Goal: Find contact information: Find contact information

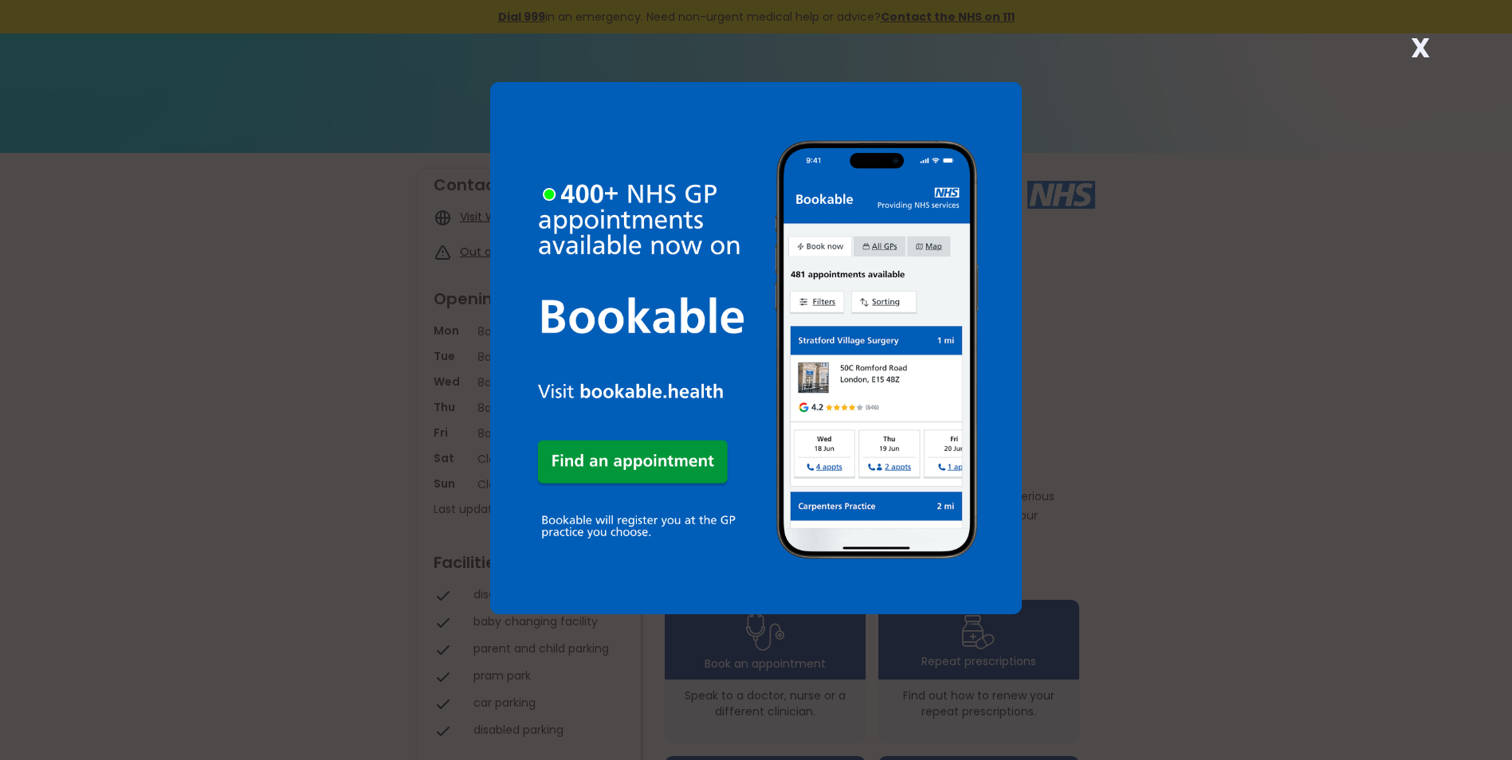
click at [1427, 24] on div "X" at bounding box center [756, 380] width 1512 height 760
click at [1425, 41] on strong "X" at bounding box center [1420, 48] width 19 height 38
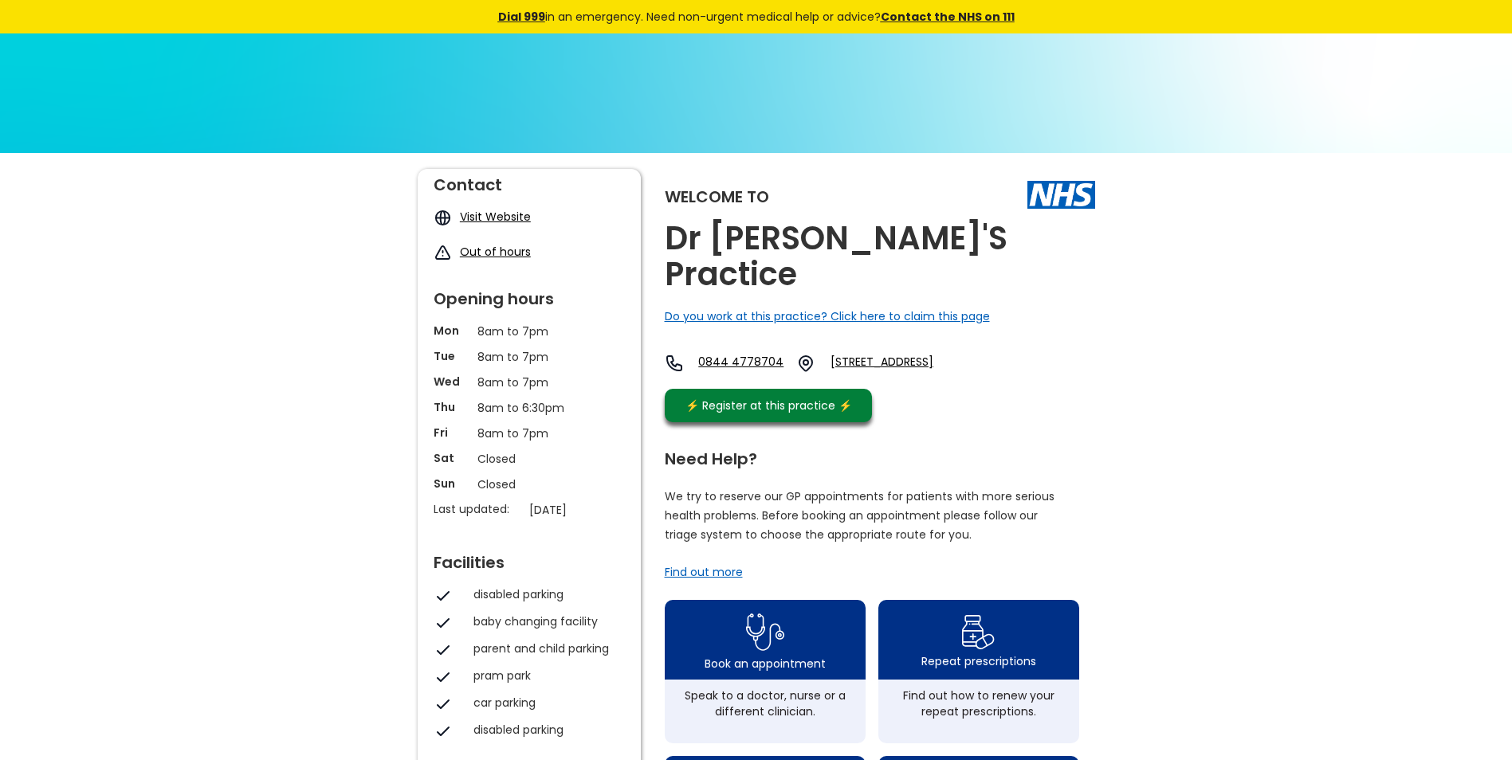
click at [911, 354] on link "[STREET_ADDRESS]" at bounding box center [915, 363] width 171 height 19
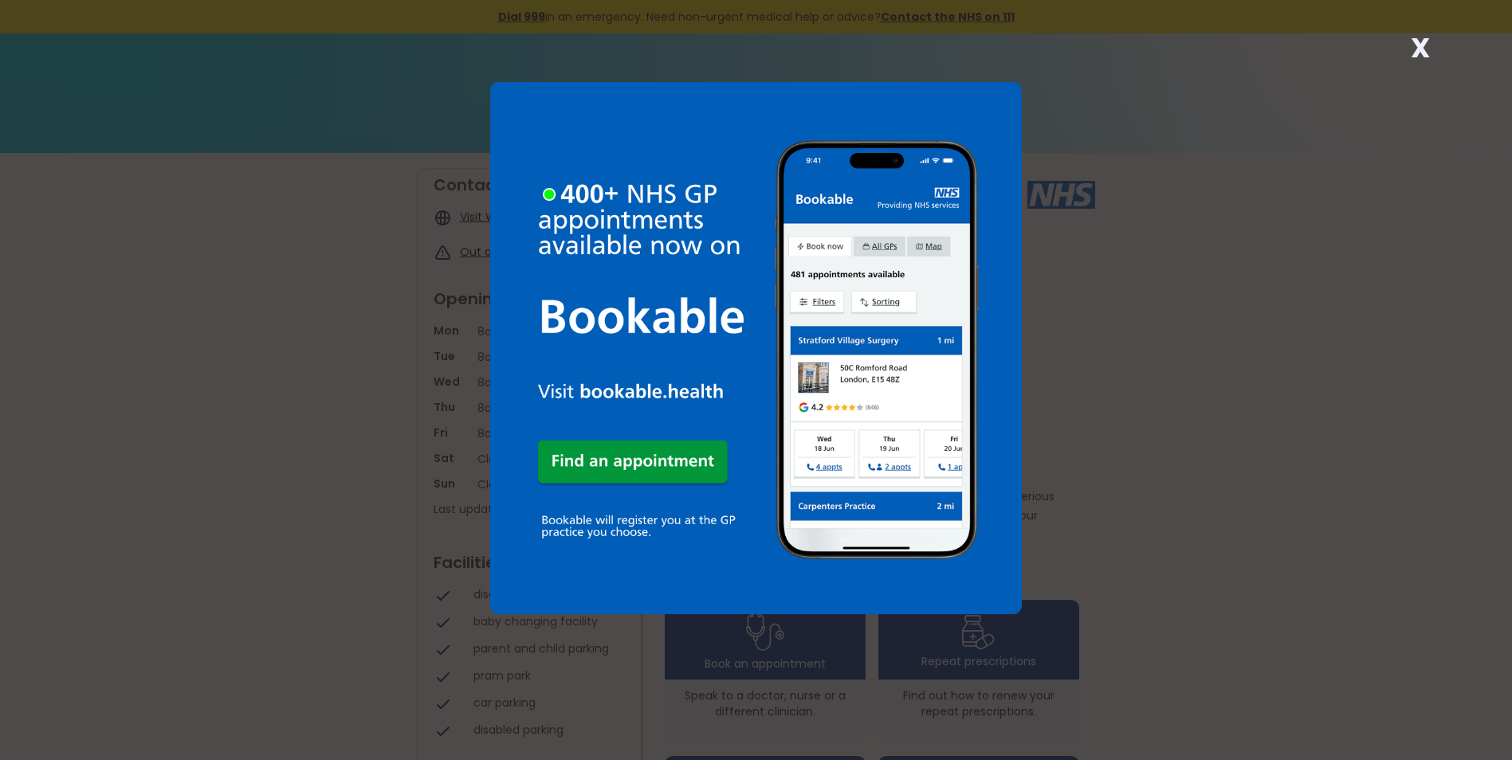
click at [1046, 8] on div "X" at bounding box center [756, 380] width 1512 height 760
click at [1434, 53] on div "X" at bounding box center [1420, 54] width 32 height 32
